Goal: Check status: Check status

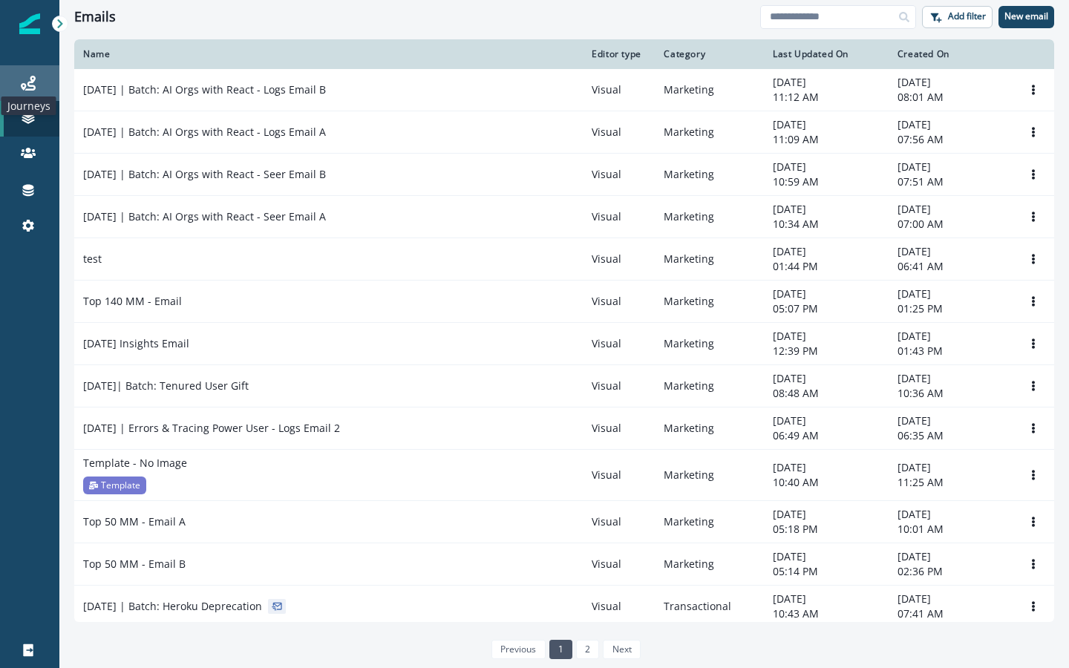
click at [25, 79] on icon at bounding box center [28, 83] width 15 height 15
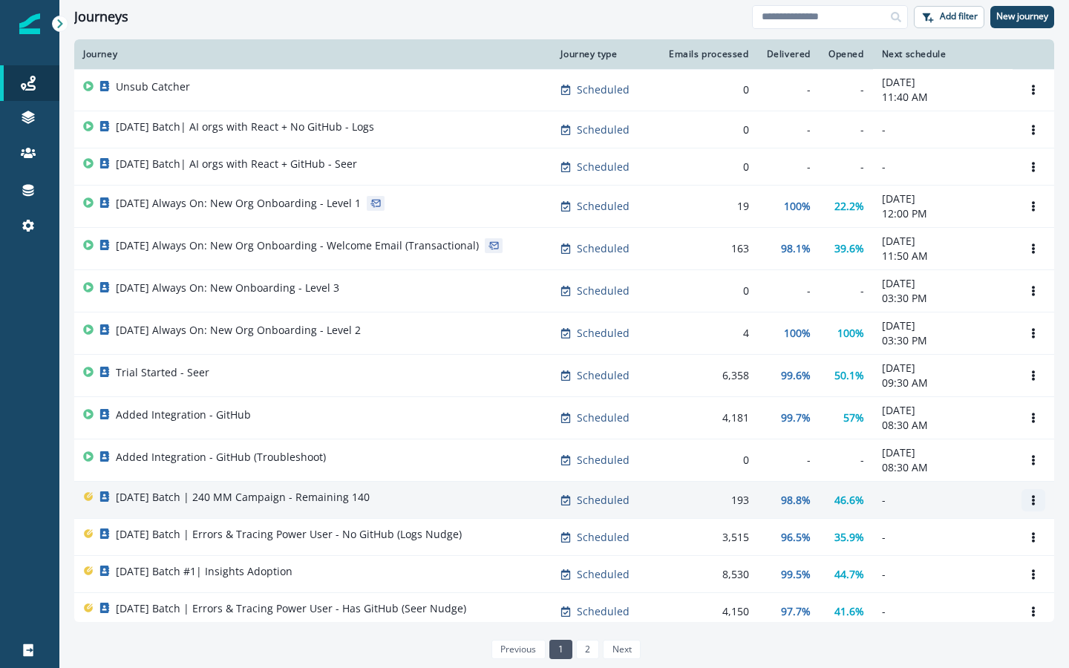
click at [1034, 501] on icon "Options" at bounding box center [1033, 500] width 3 height 10
click at [362, 505] on div "[DATE] Batch | 240 MM Campaign - Remaining 140" at bounding box center [243, 500] width 254 height 21
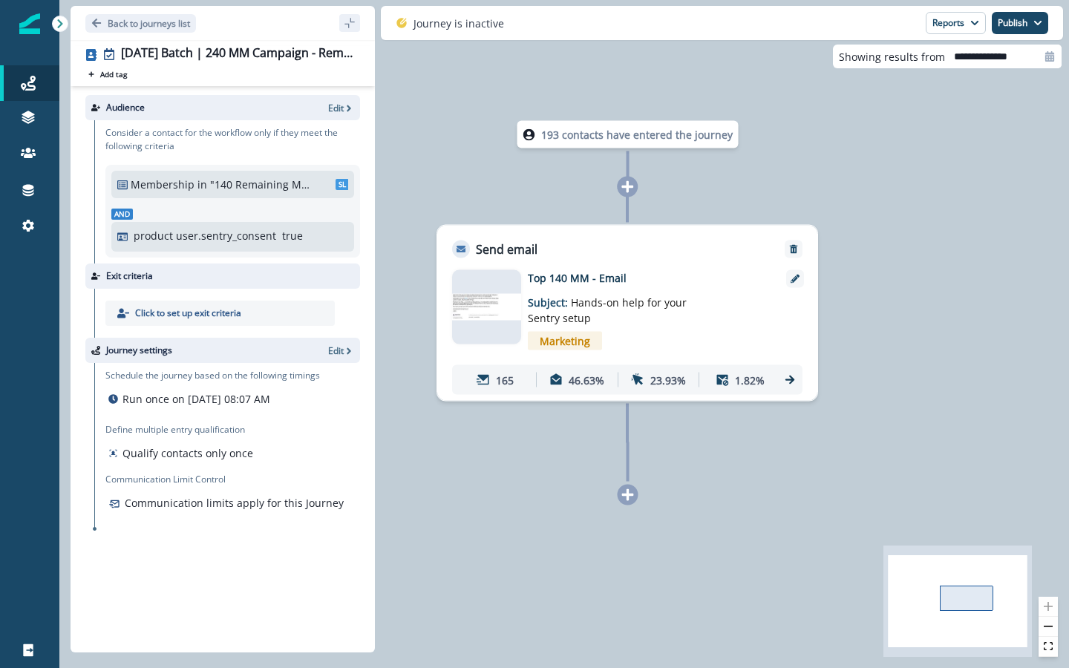
click at [59, 20] on icon at bounding box center [59, 23] width 5 height 9
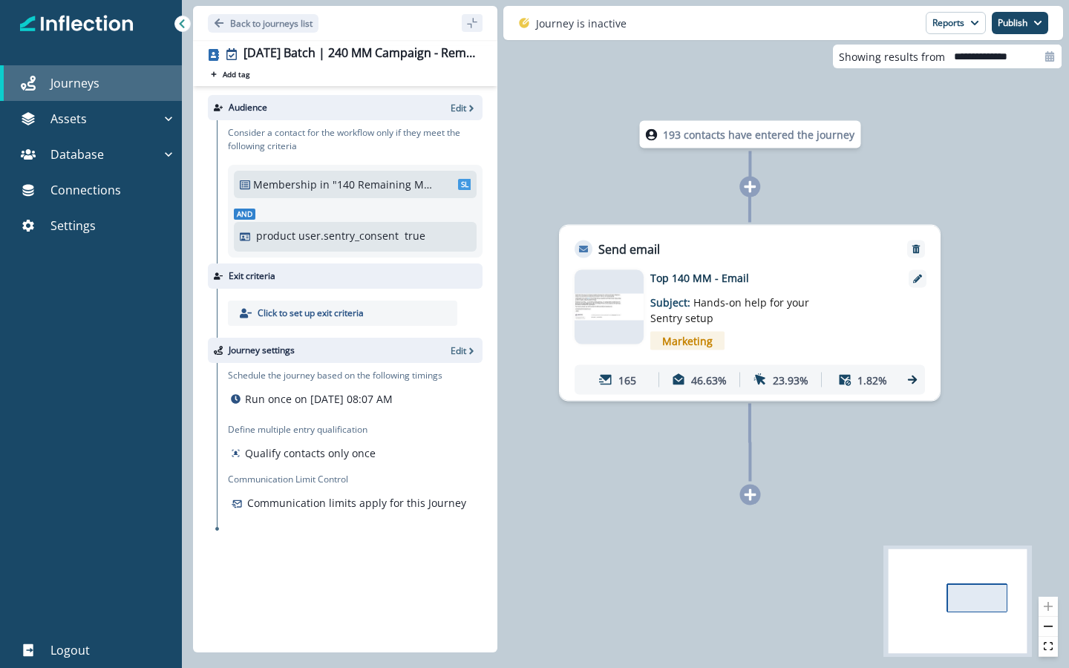
click at [59, 76] on p "Journeys" at bounding box center [74, 83] width 49 height 18
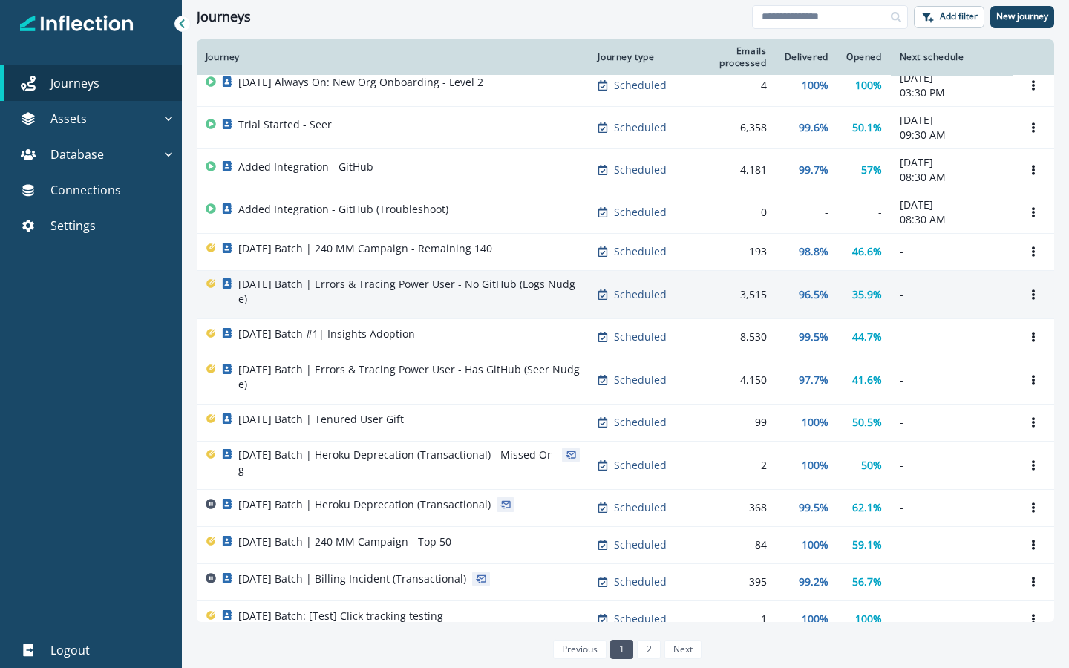
scroll to position [267, 0]
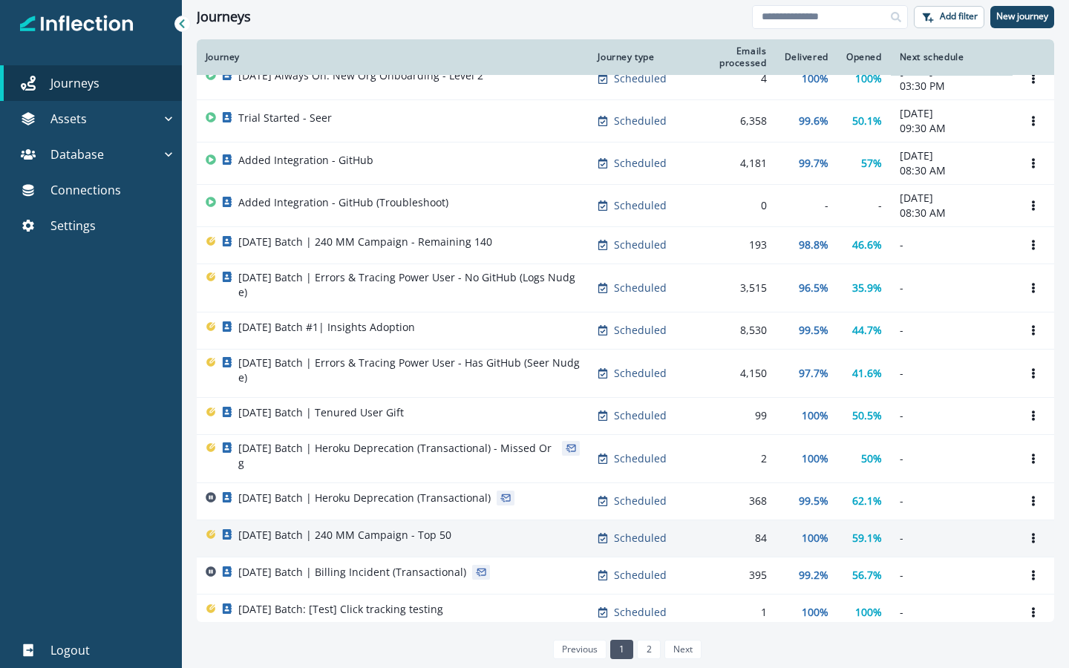
click at [365, 532] on p "[DATE] Batch | 240 MM Campaign - Top 50" at bounding box center [344, 535] width 213 height 15
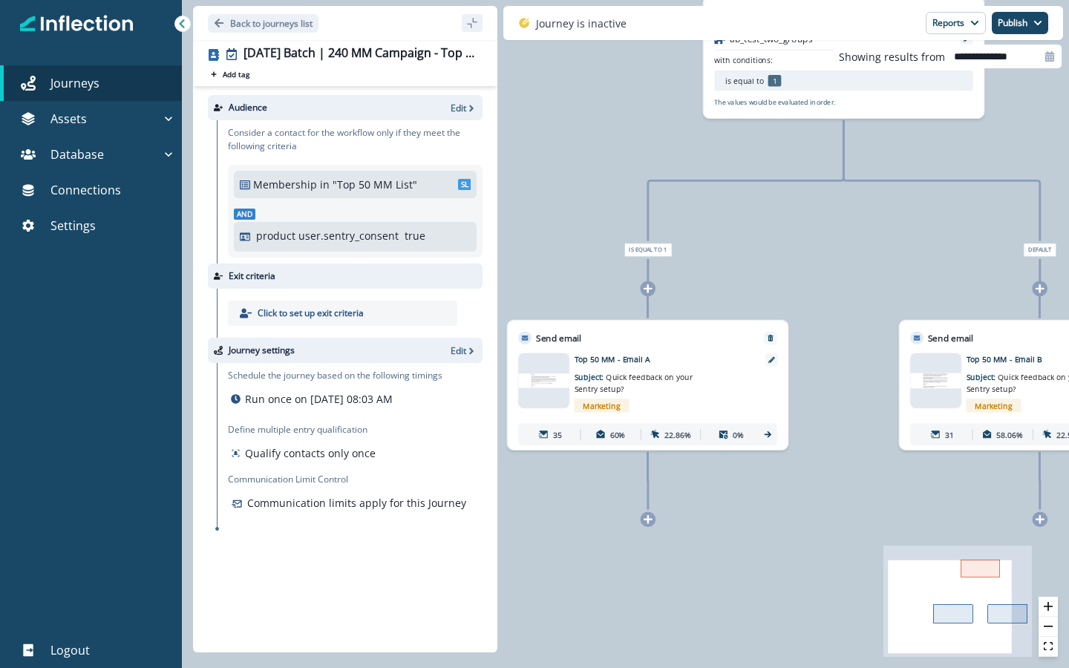
click at [177, 25] on icon at bounding box center [182, 24] width 10 height 10
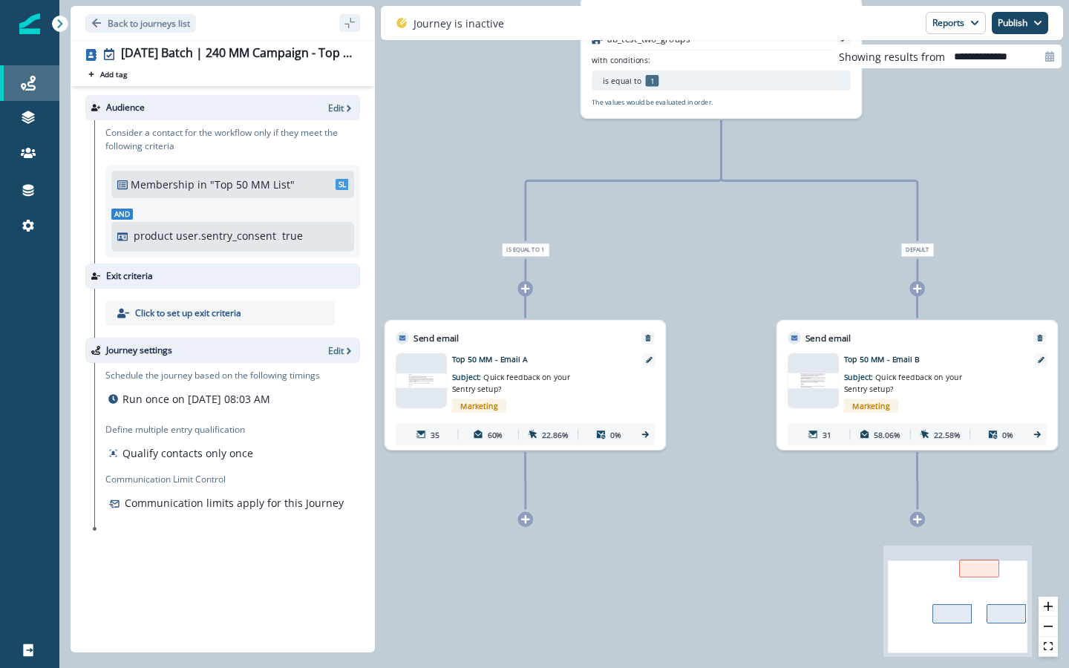
click at [37, 91] on div "Journeys" at bounding box center [30, 83] width 48 height 18
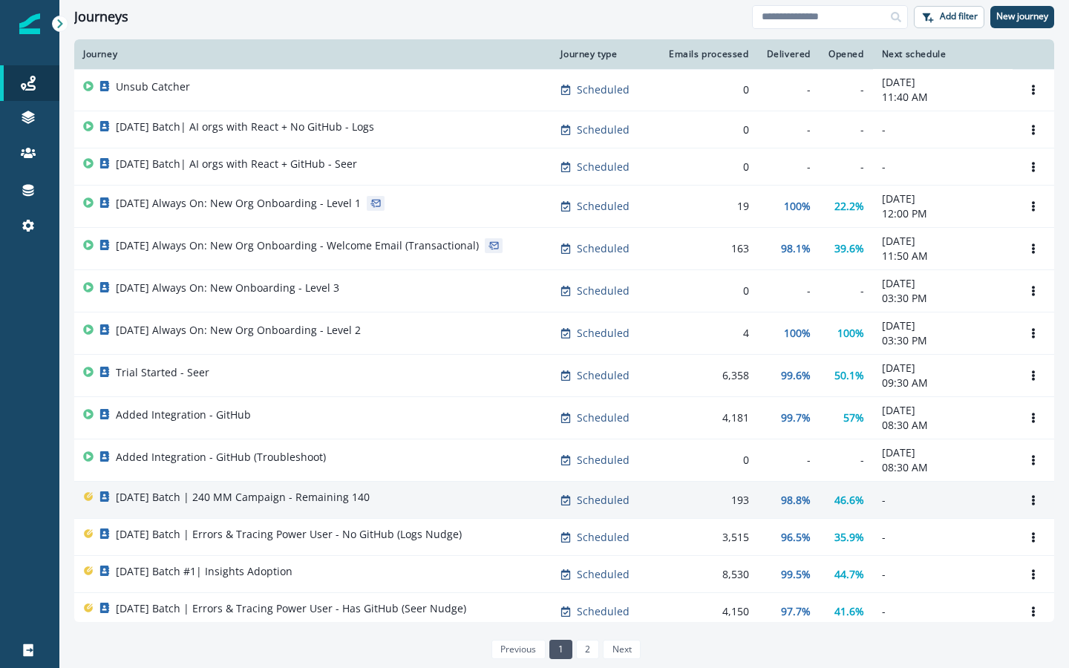
click at [207, 501] on p "[DATE] Batch | 240 MM Campaign - Remaining 140" at bounding box center [243, 497] width 254 height 15
